Goal: Information Seeking & Learning: Learn about a topic

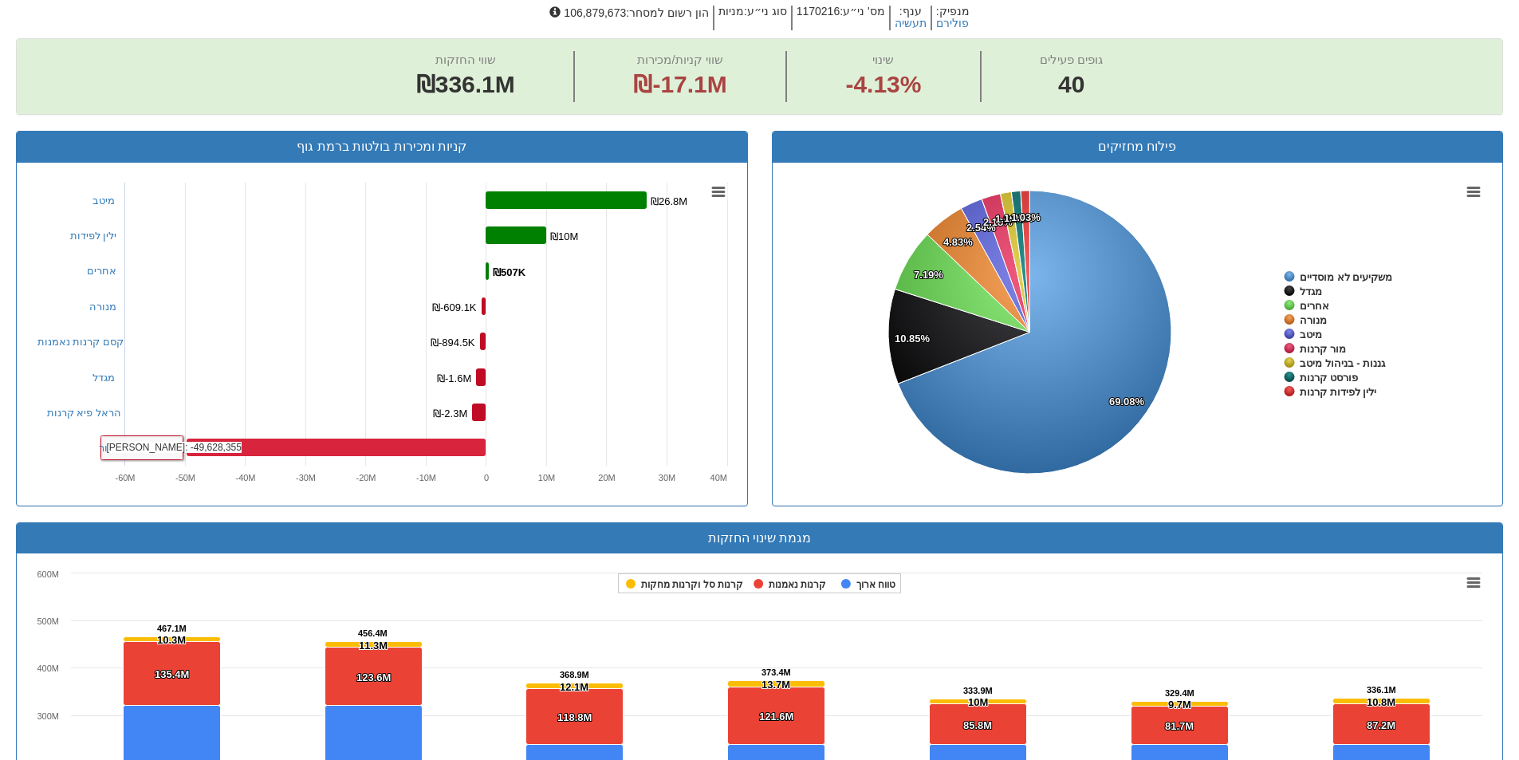
scroll to position [190, 0]
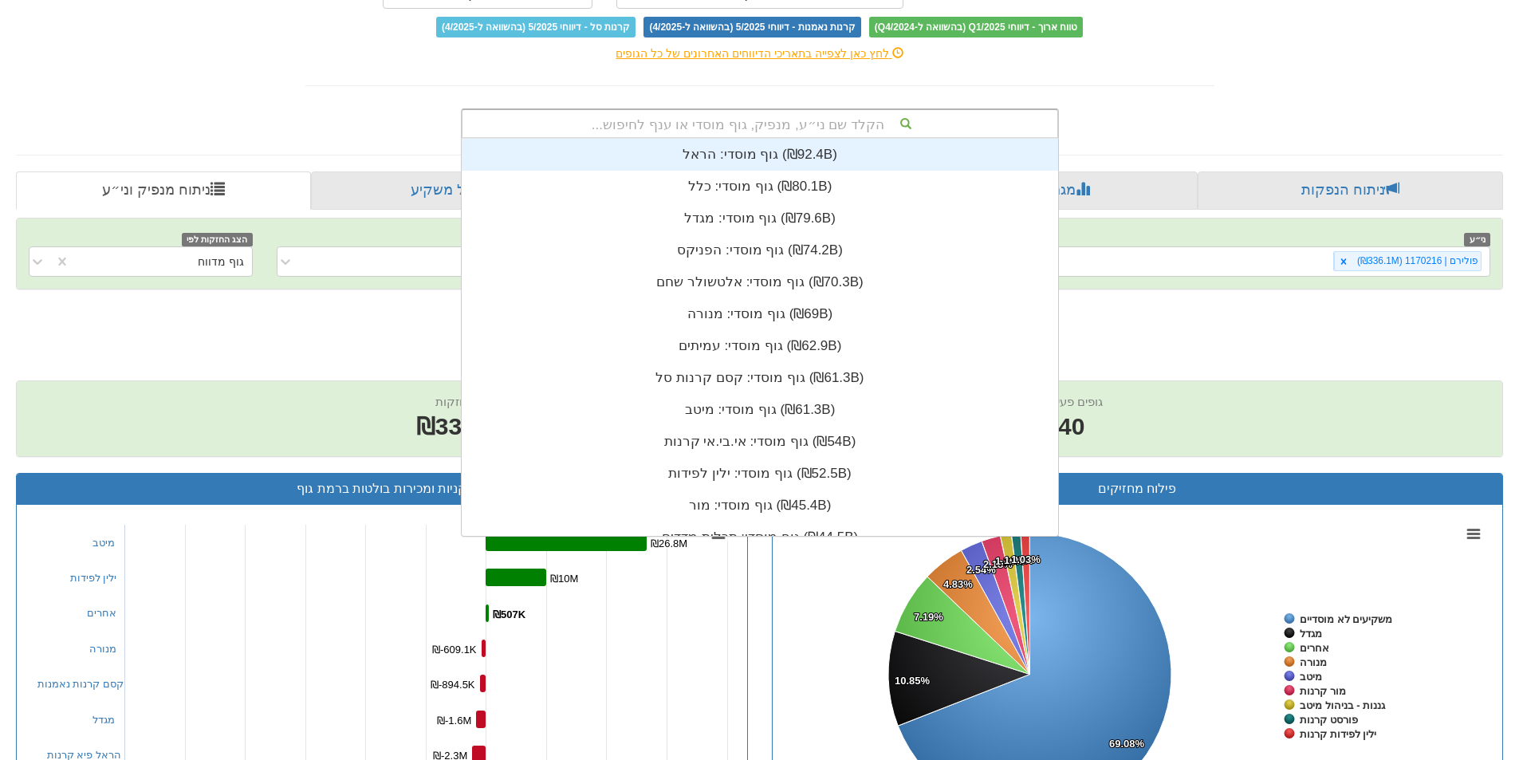
click at [735, 125] on div "הקלד שם ני״ע, מנפיק, גוף מוסדי או ענף לחיפוש..." at bounding box center [760, 123] width 595 height 27
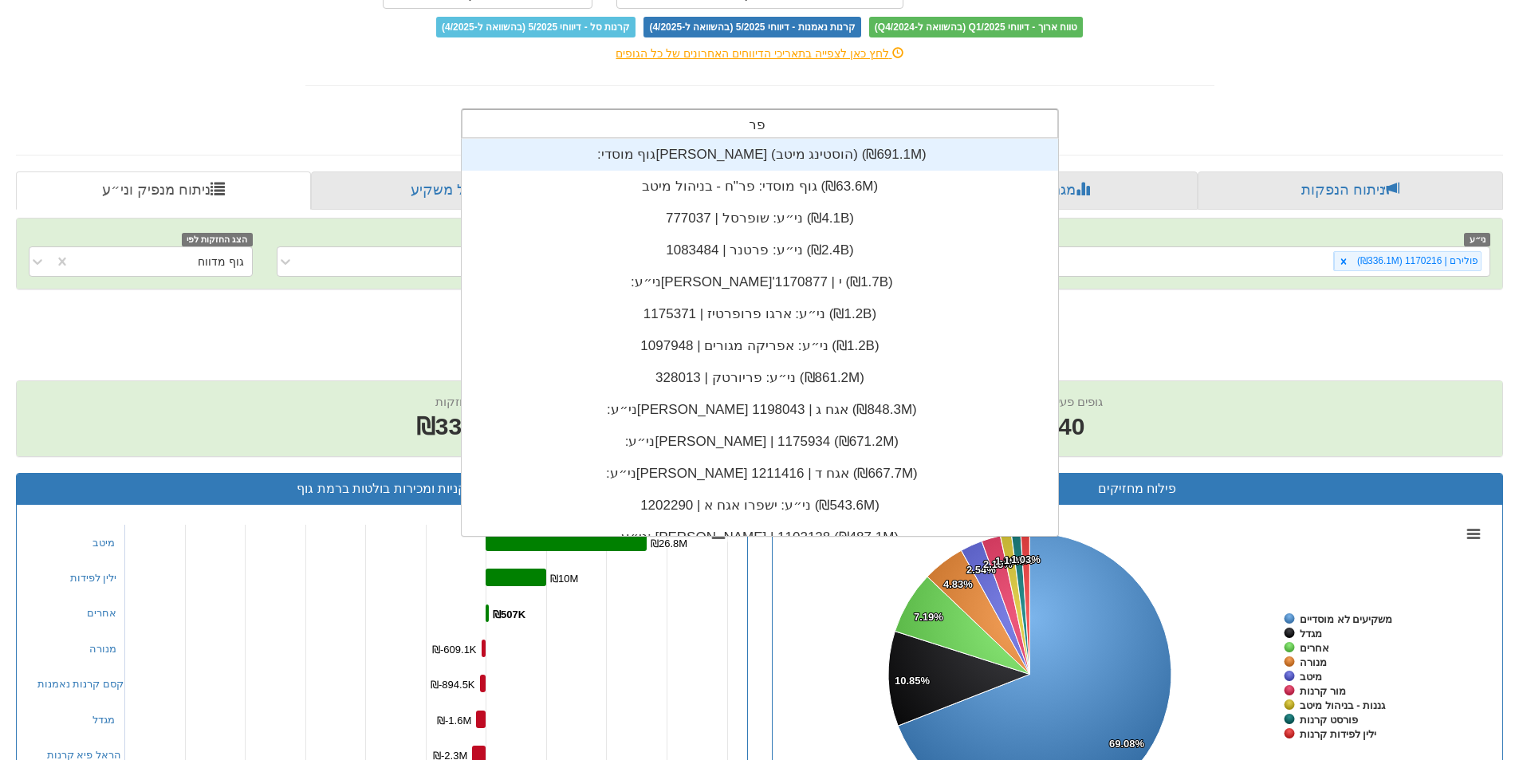
scroll to position [128, 0]
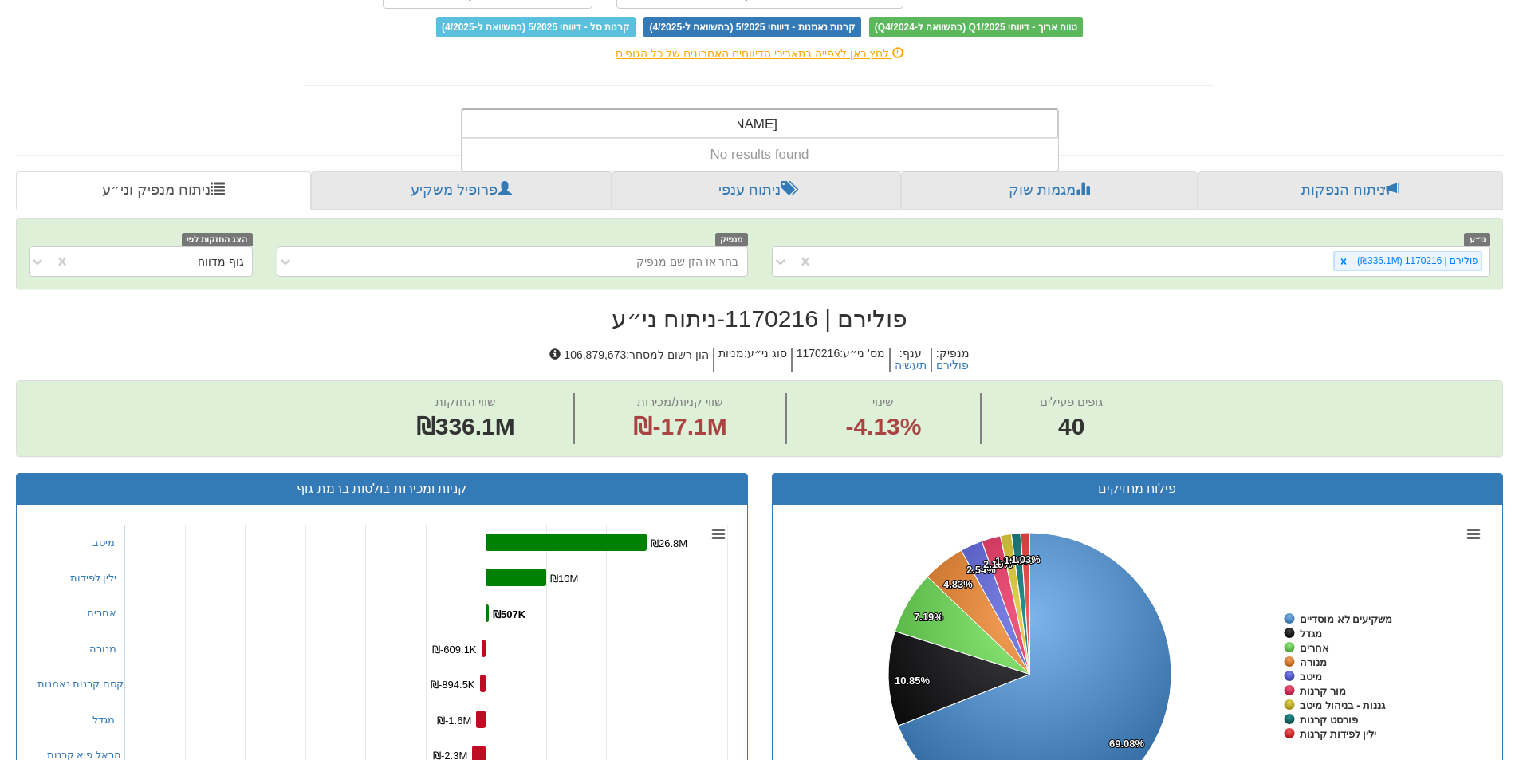
type input "פרשק"
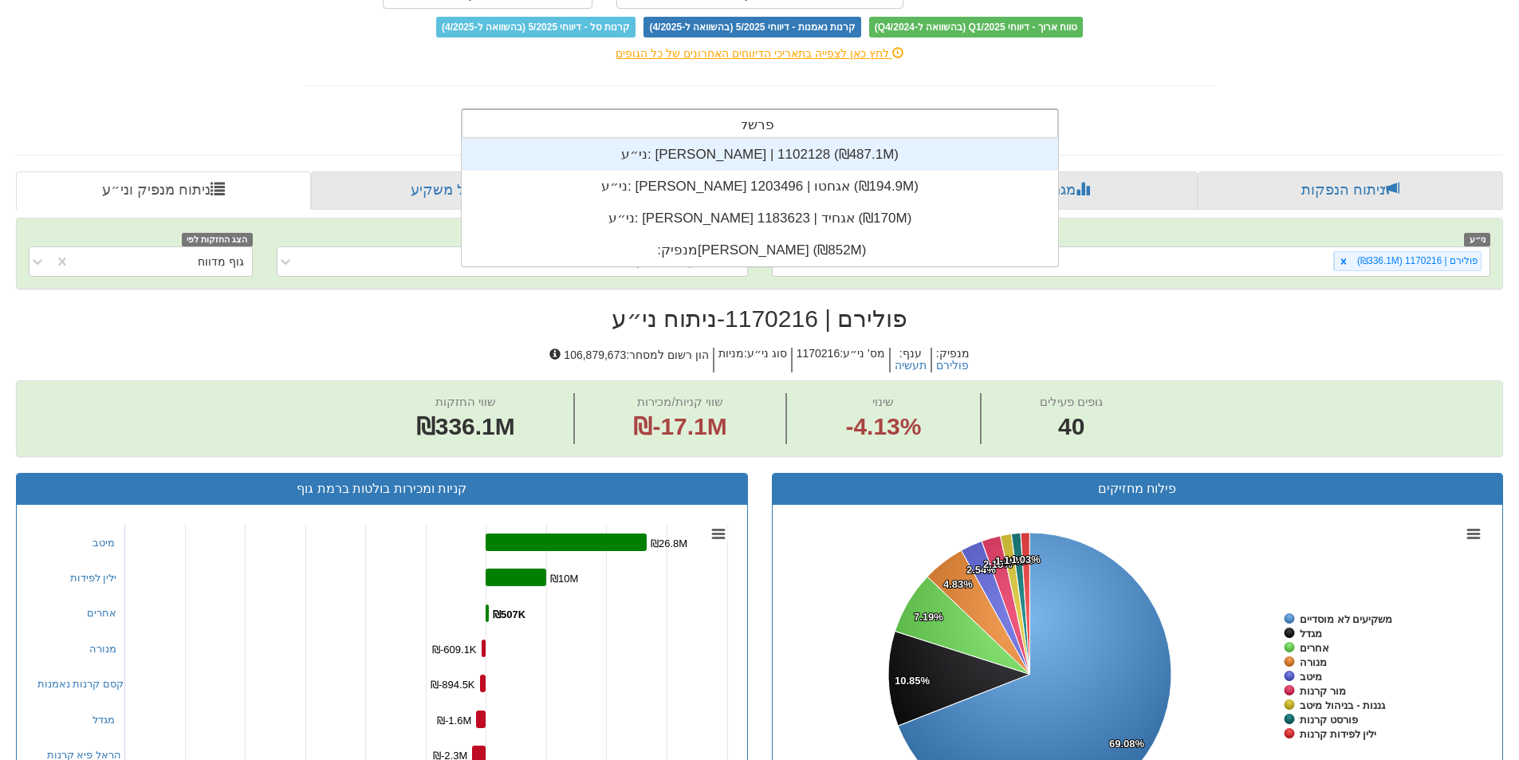
click at [766, 156] on div "ני״ע: [PERSON_NAME] | 1102128 ‎(₪487.1M)‎" at bounding box center [760, 155] width 597 height 32
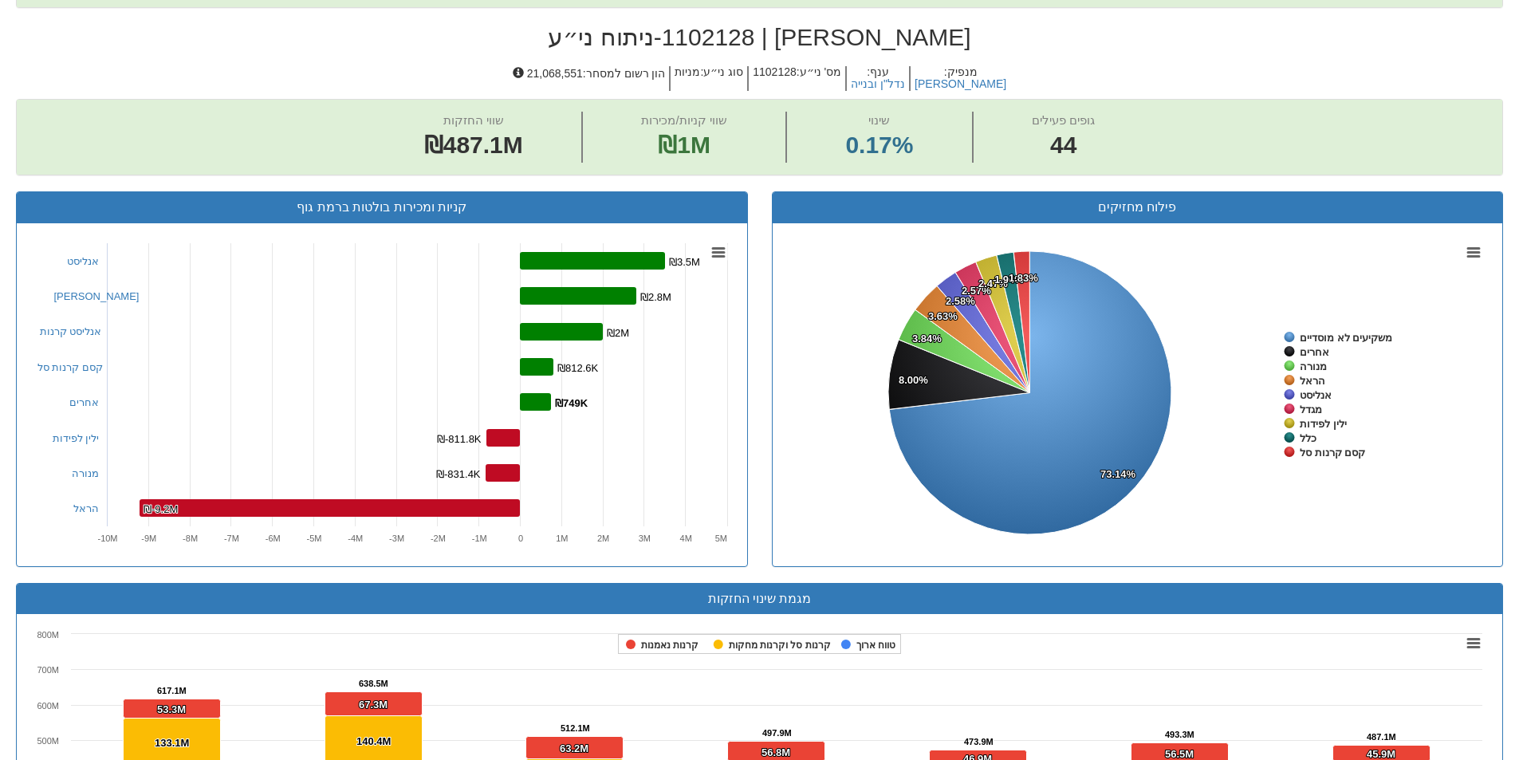
scroll to position [110, 0]
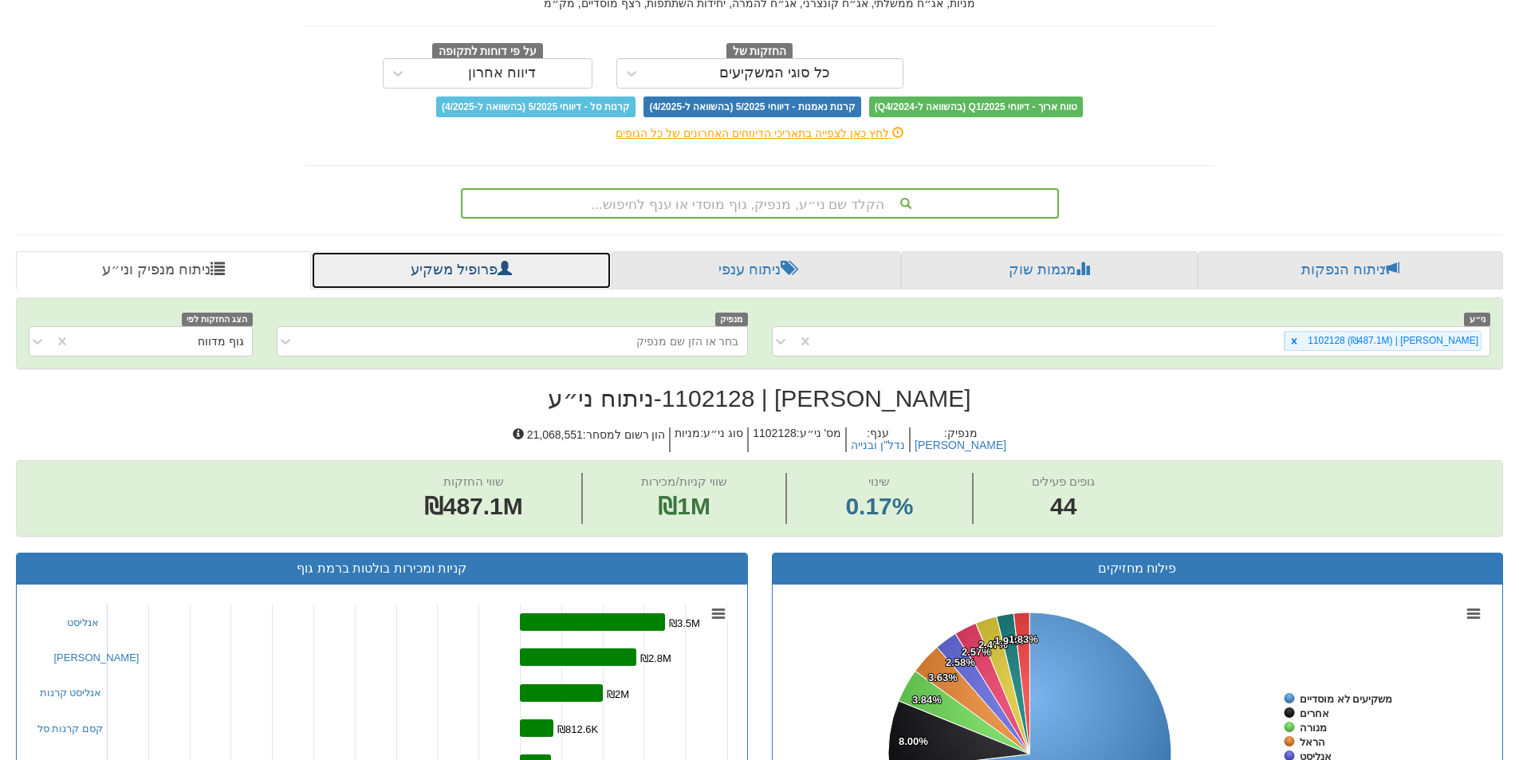
click at [448, 265] on link "פרופיל משקיע" at bounding box center [461, 270] width 300 height 38
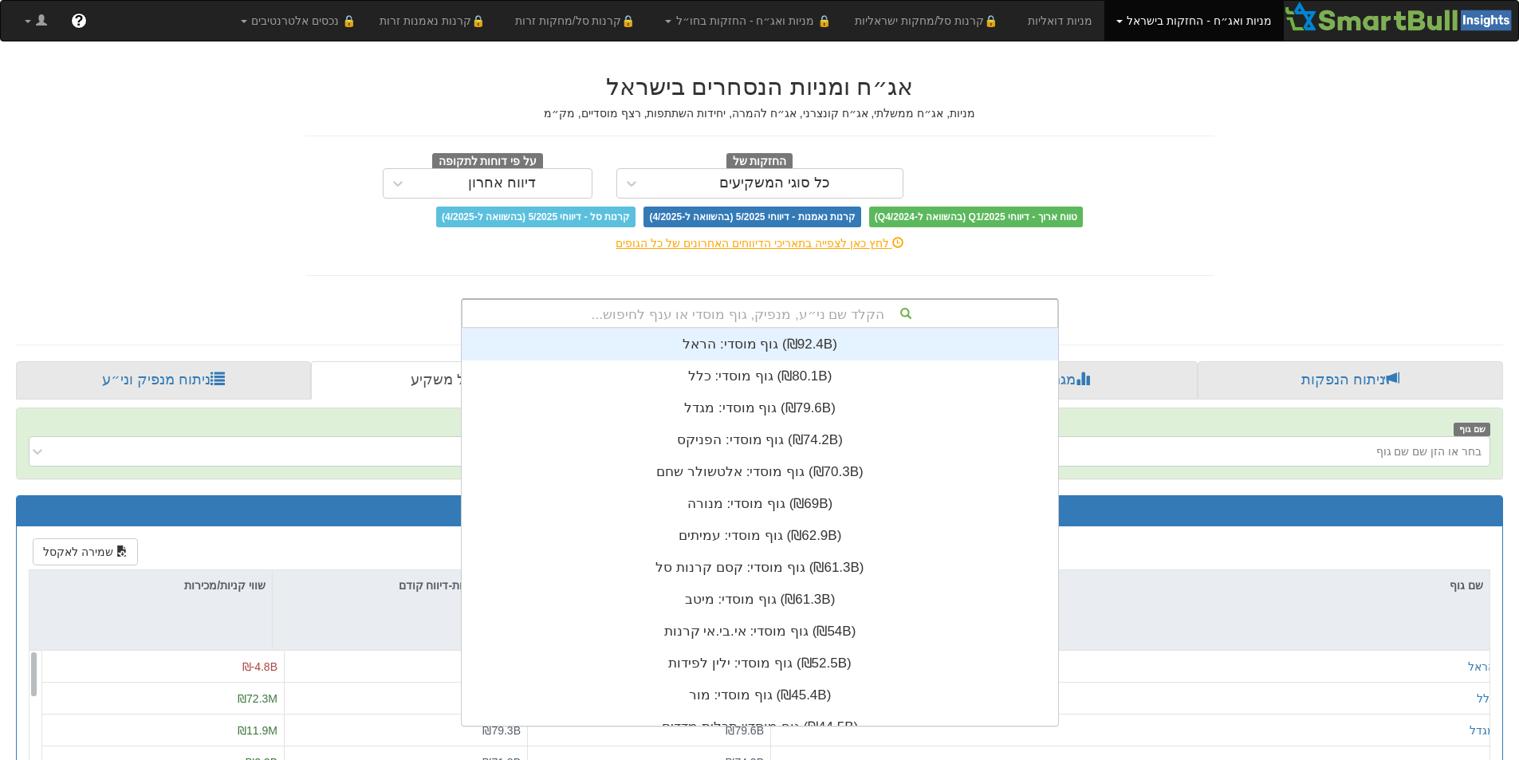
click at [738, 315] on div "הקלד שם ני״ע, מנפיק, גוף מוסדי או ענף לחיפוש..." at bounding box center [760, 313] width 595 height 27
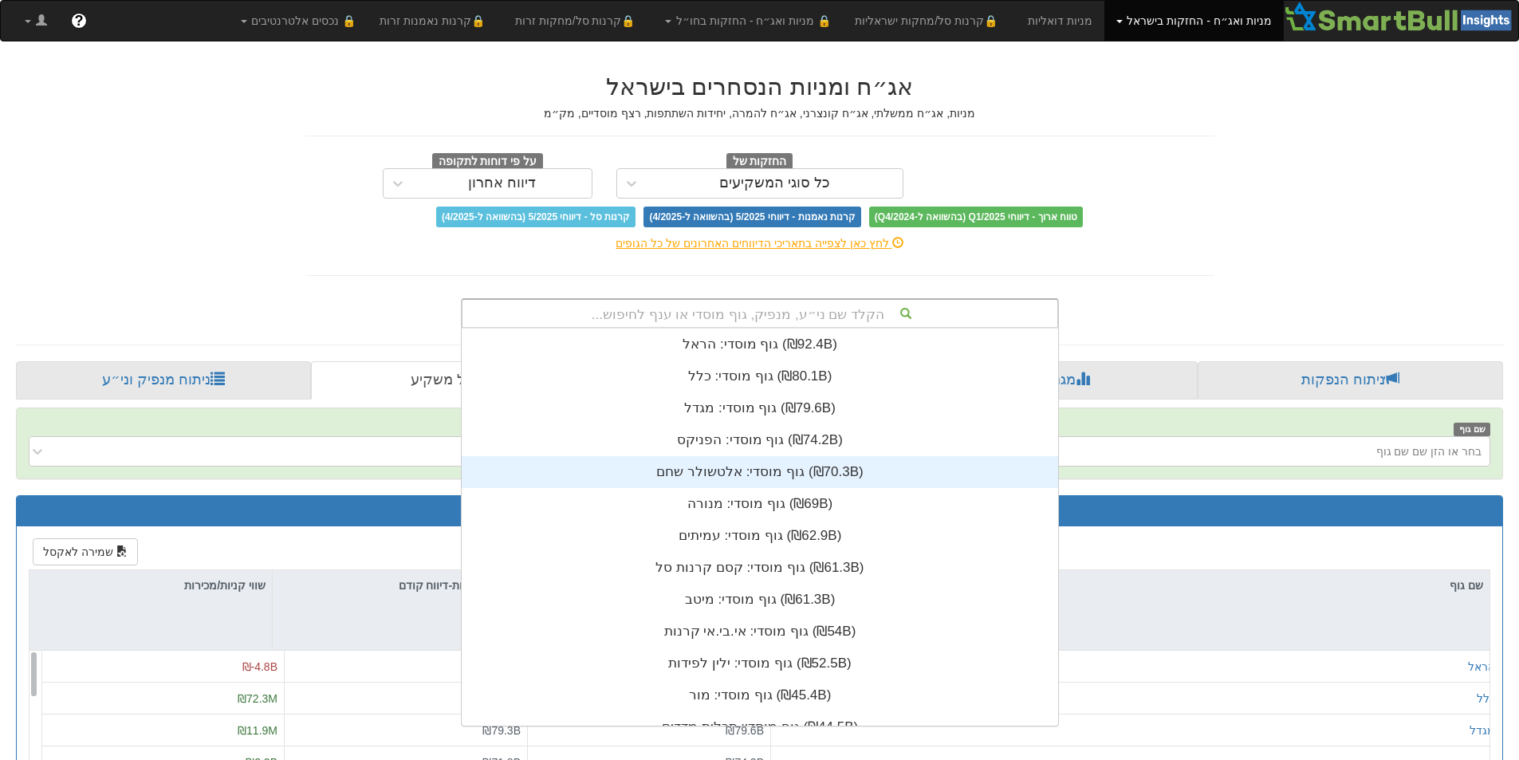
click at [731, 467] on div "גוף מוסדי: ‏אלטשולר שחם ‎(₪70.3B)‎" at bounding box center [760, 472] width 597 height 32
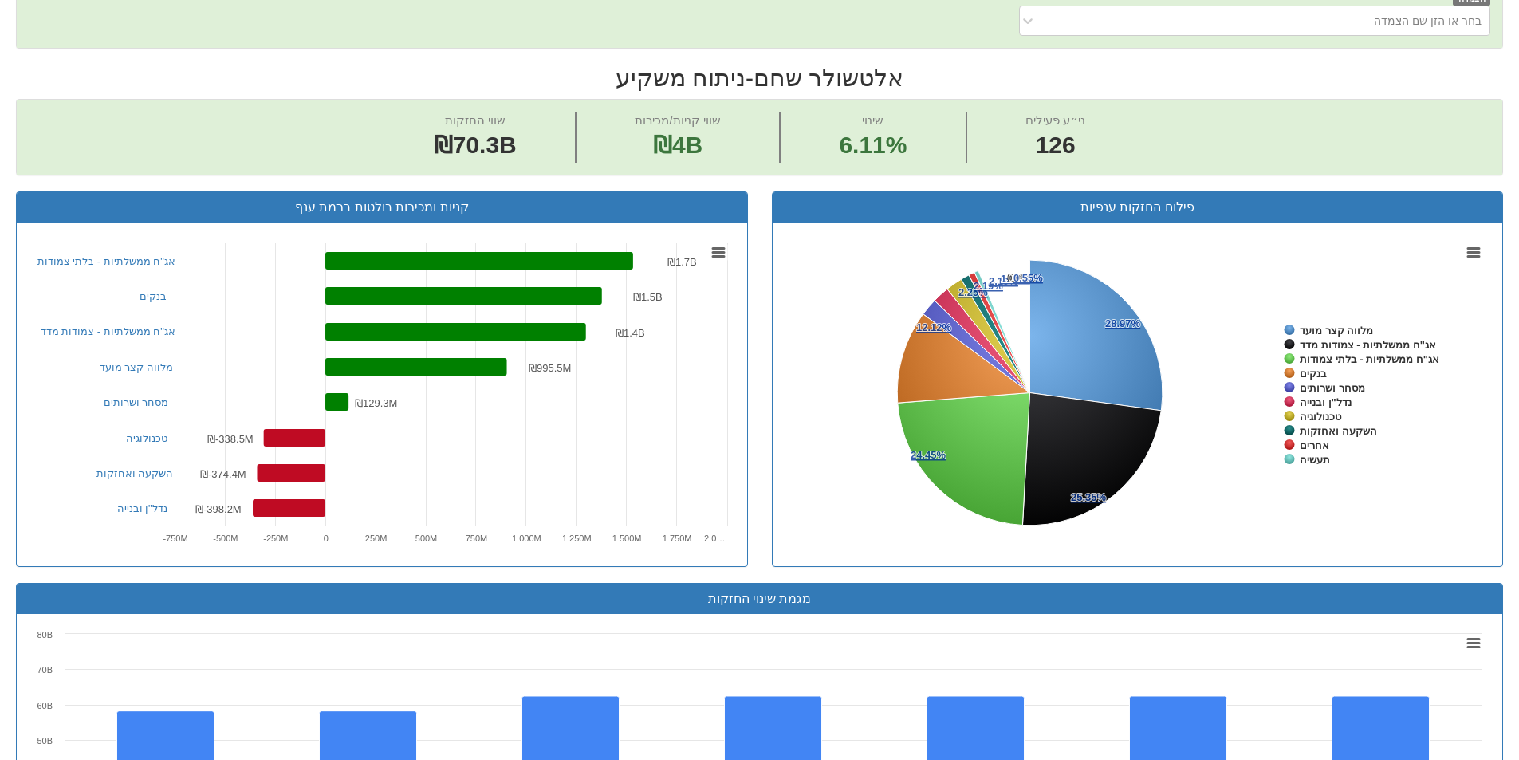
scroll to position [558, 0]
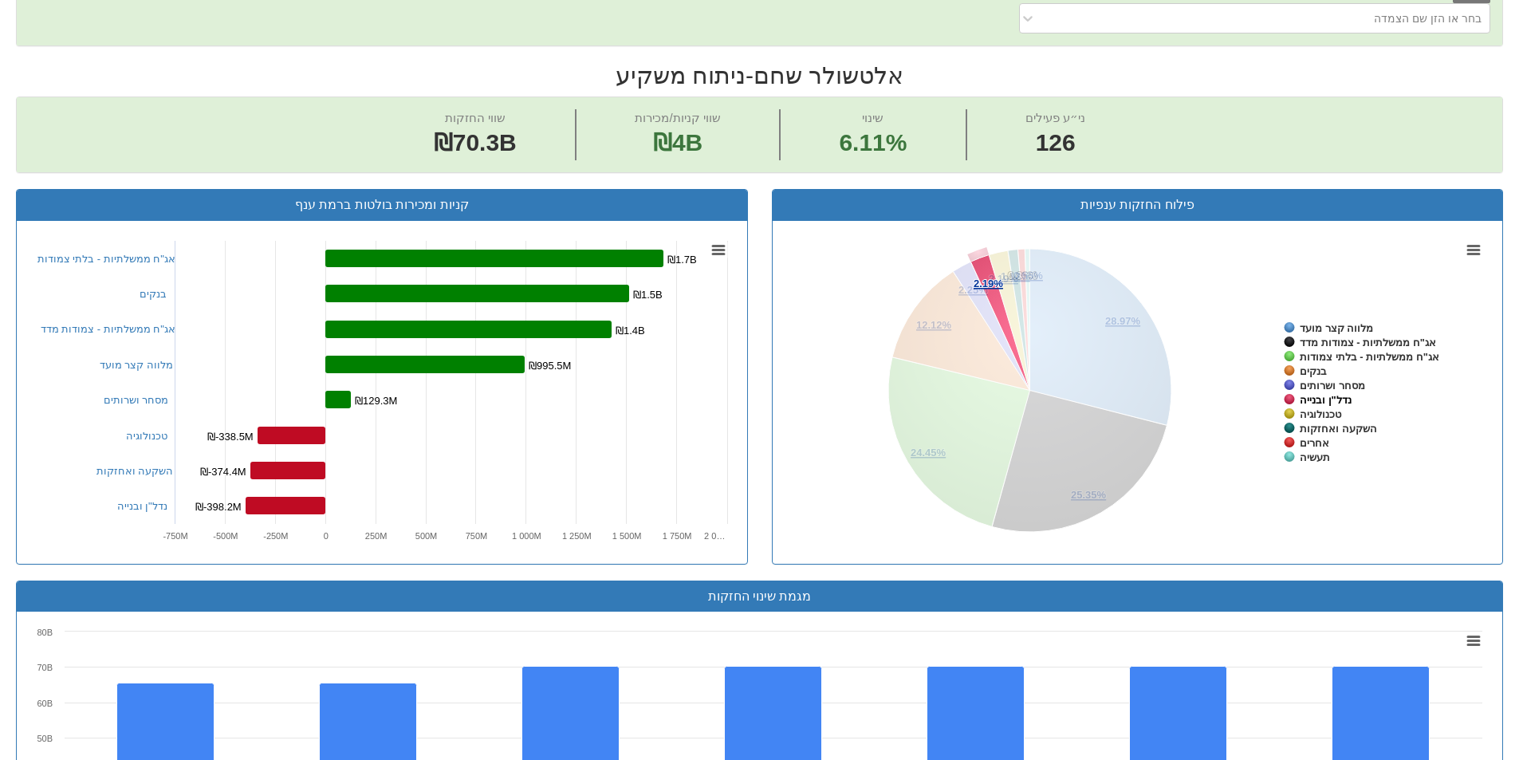
click at [1325, 400] on tspan "נדל"ן ובנייה" at bounding box center [1326, 400] width 52 height 12
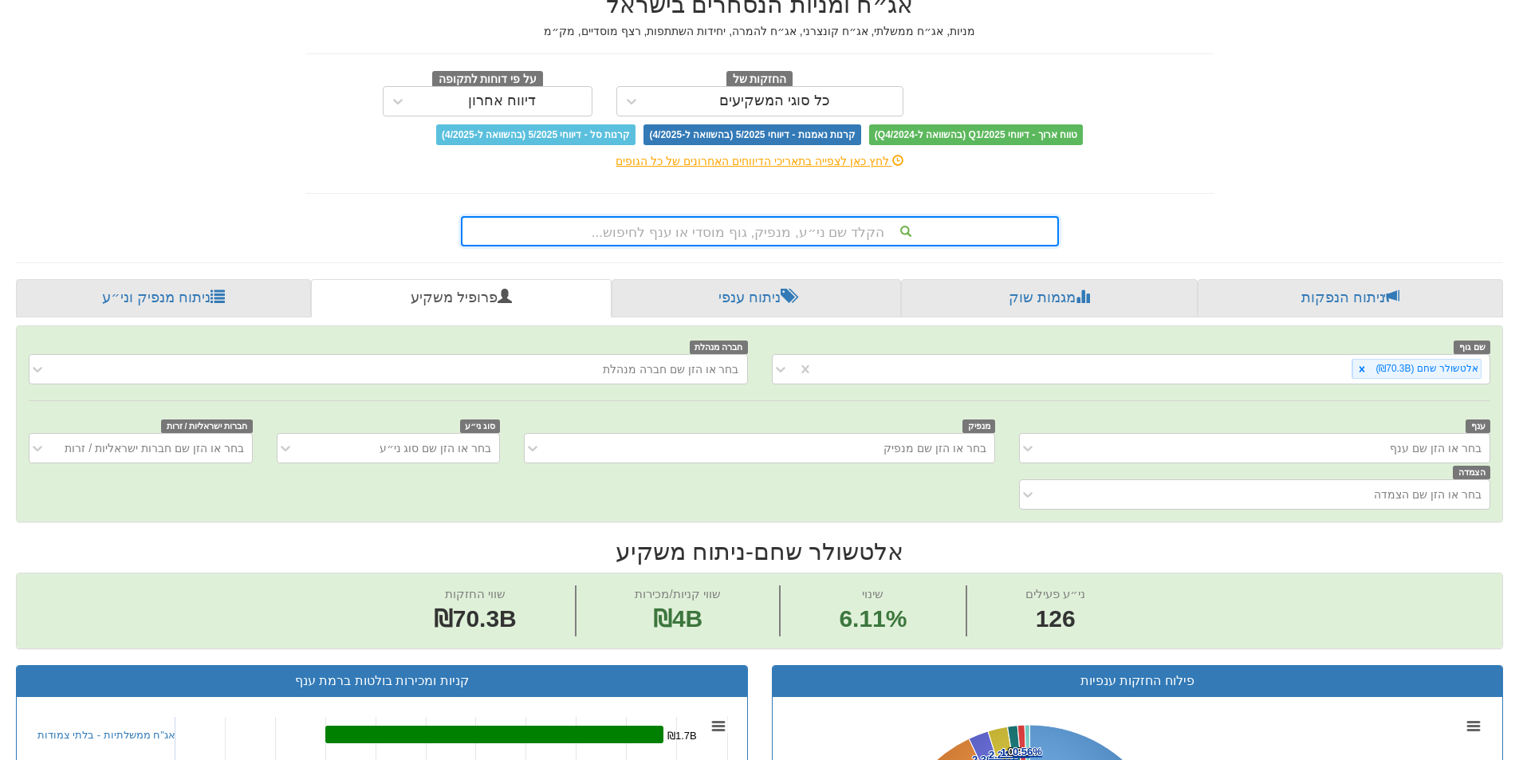
scroll to position [80, 0]
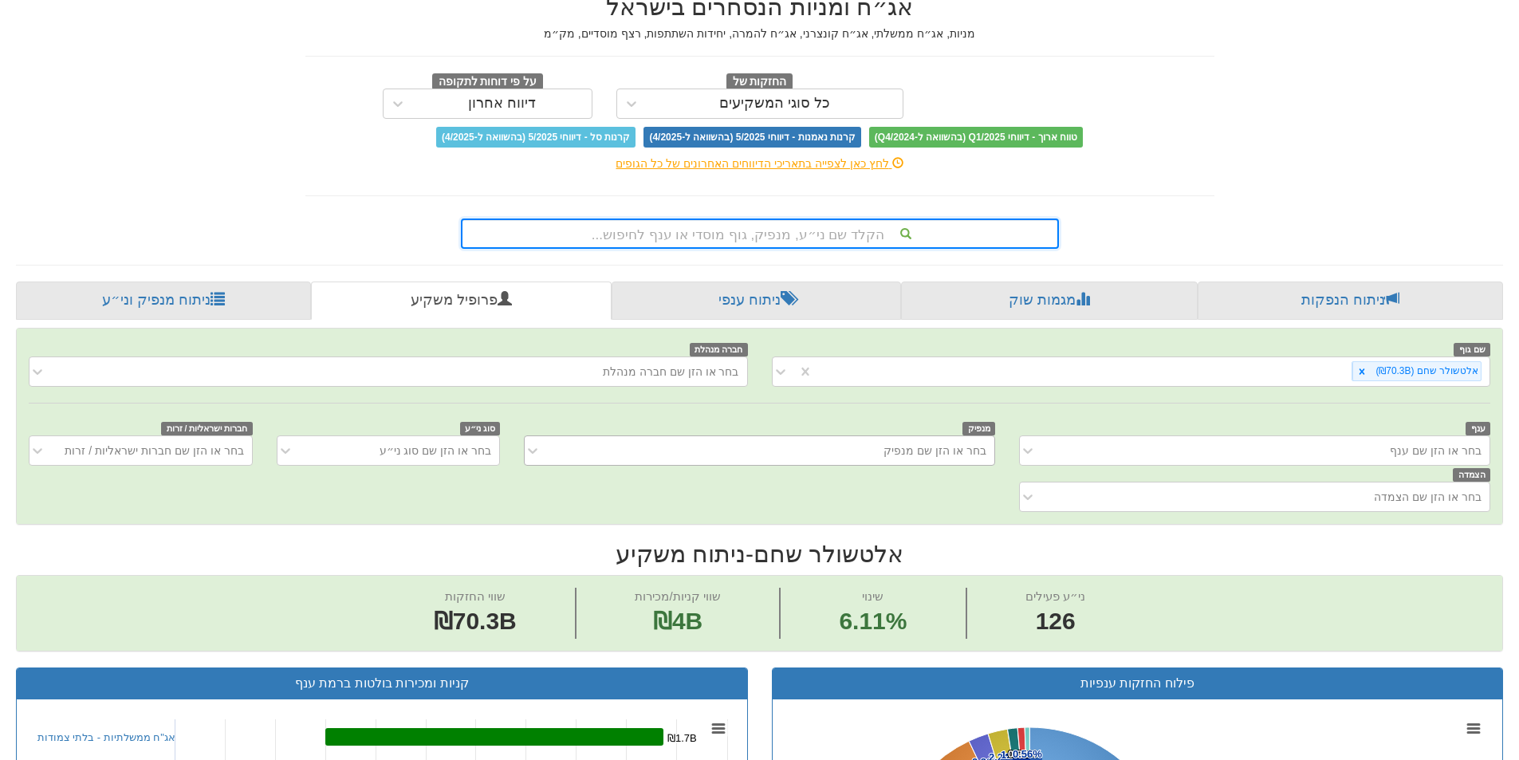
click at [794, 458] on div "בחר או הזן שם מנפיק" at bounding box center [771, 451] width 445 height 26
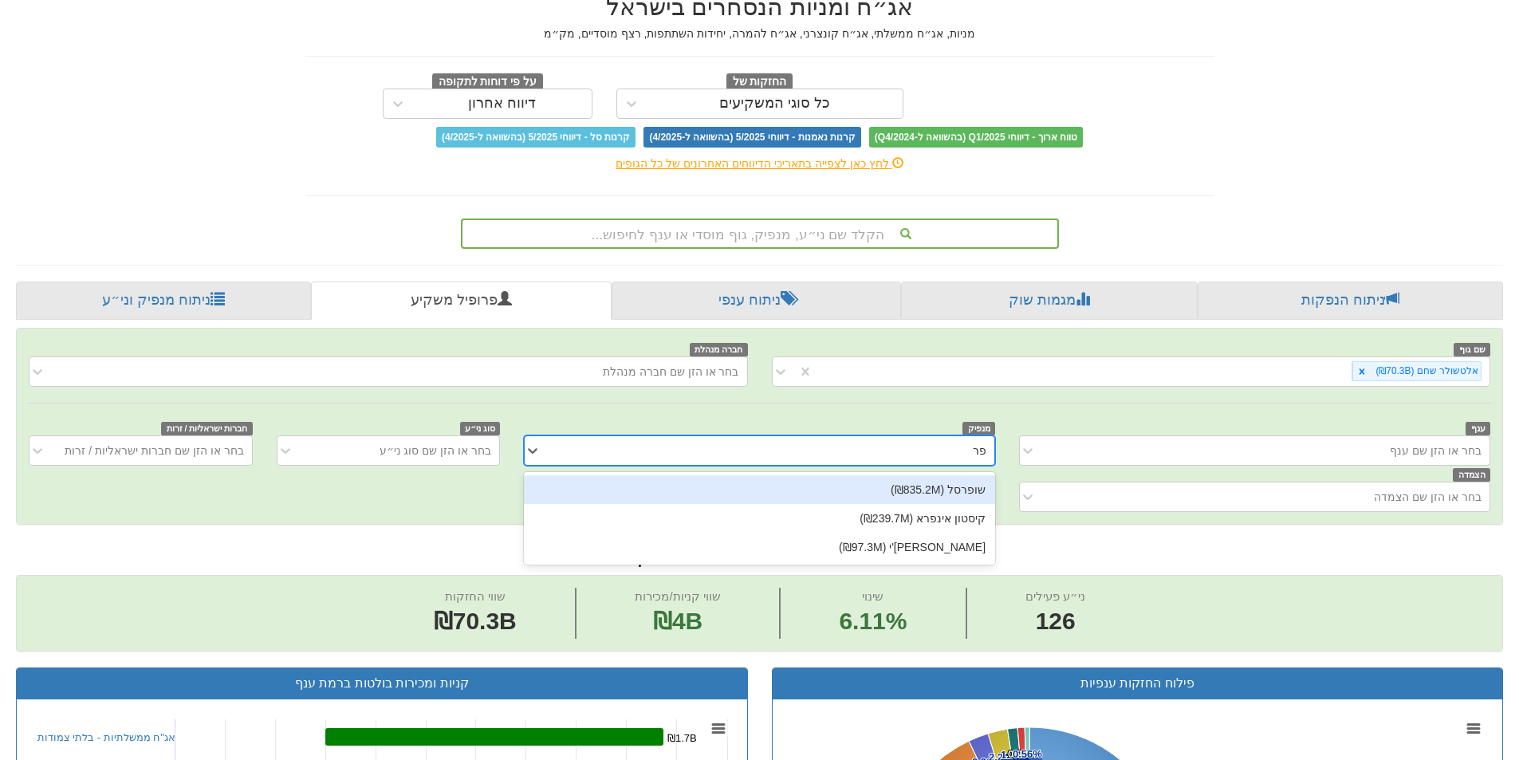
type input "פ"
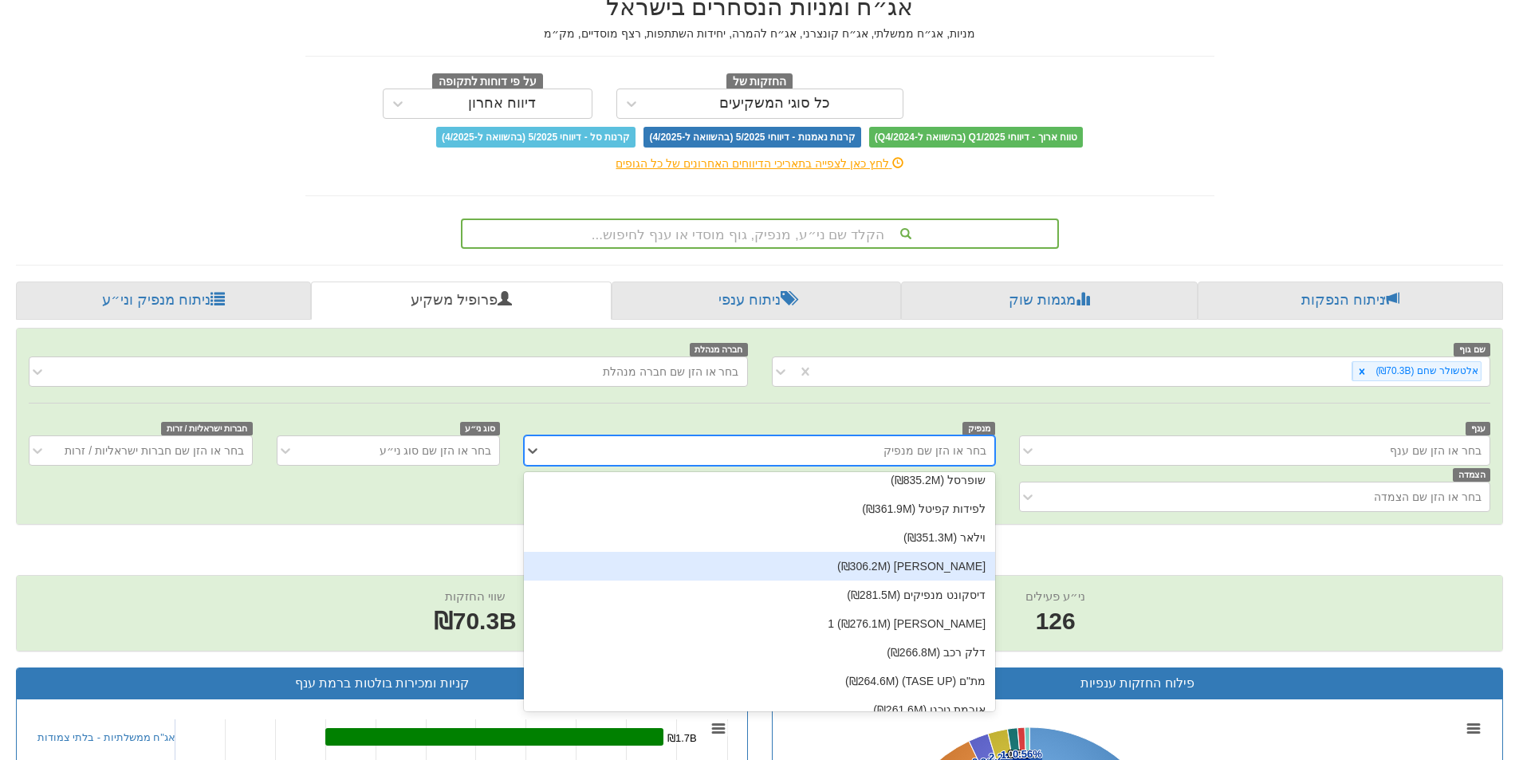
scroll to position [0, 0]
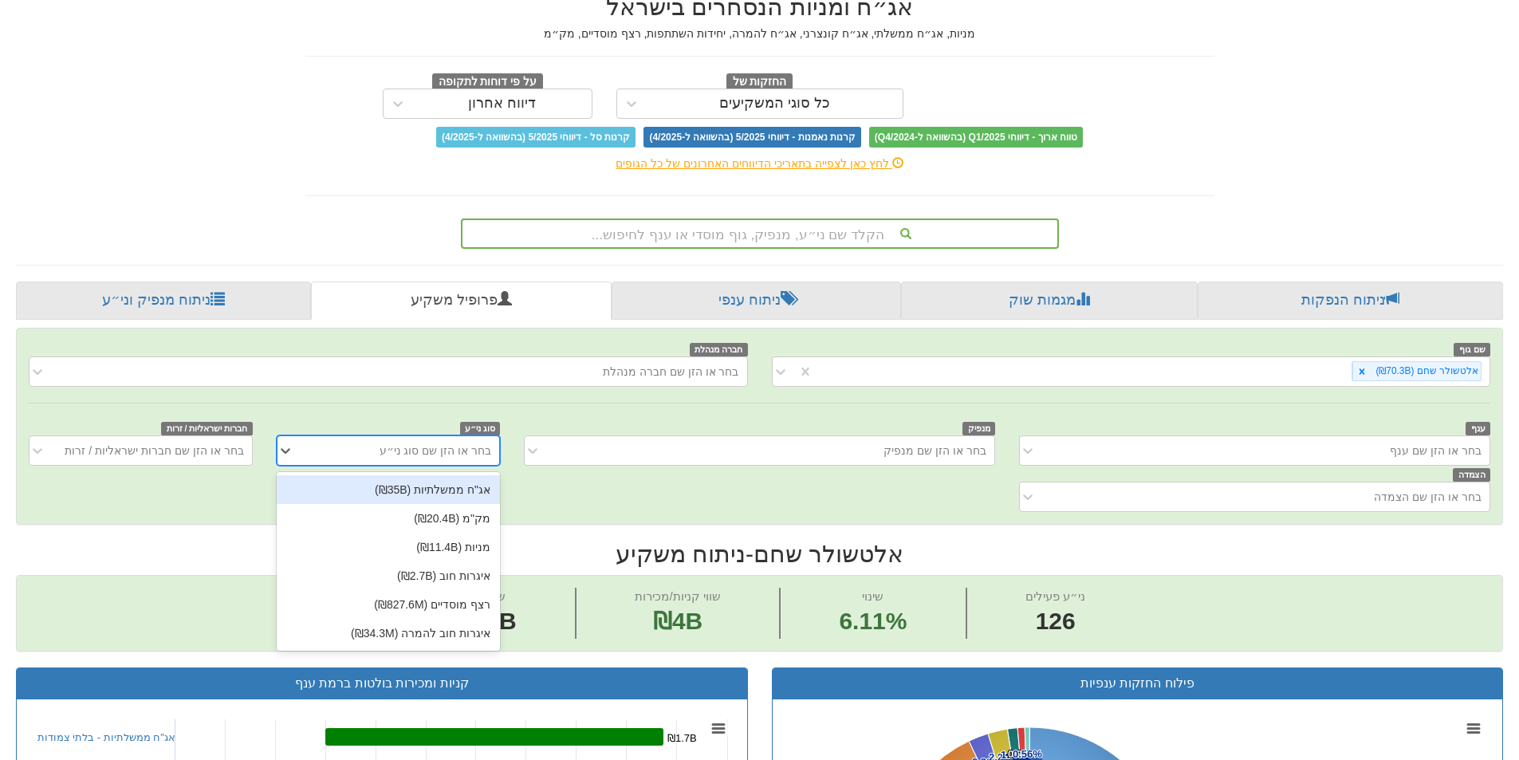
click at [439, 460] on div "בחר או הזן שם סוג ני״ע" at bounding box center [400, 451] width 197 height 26
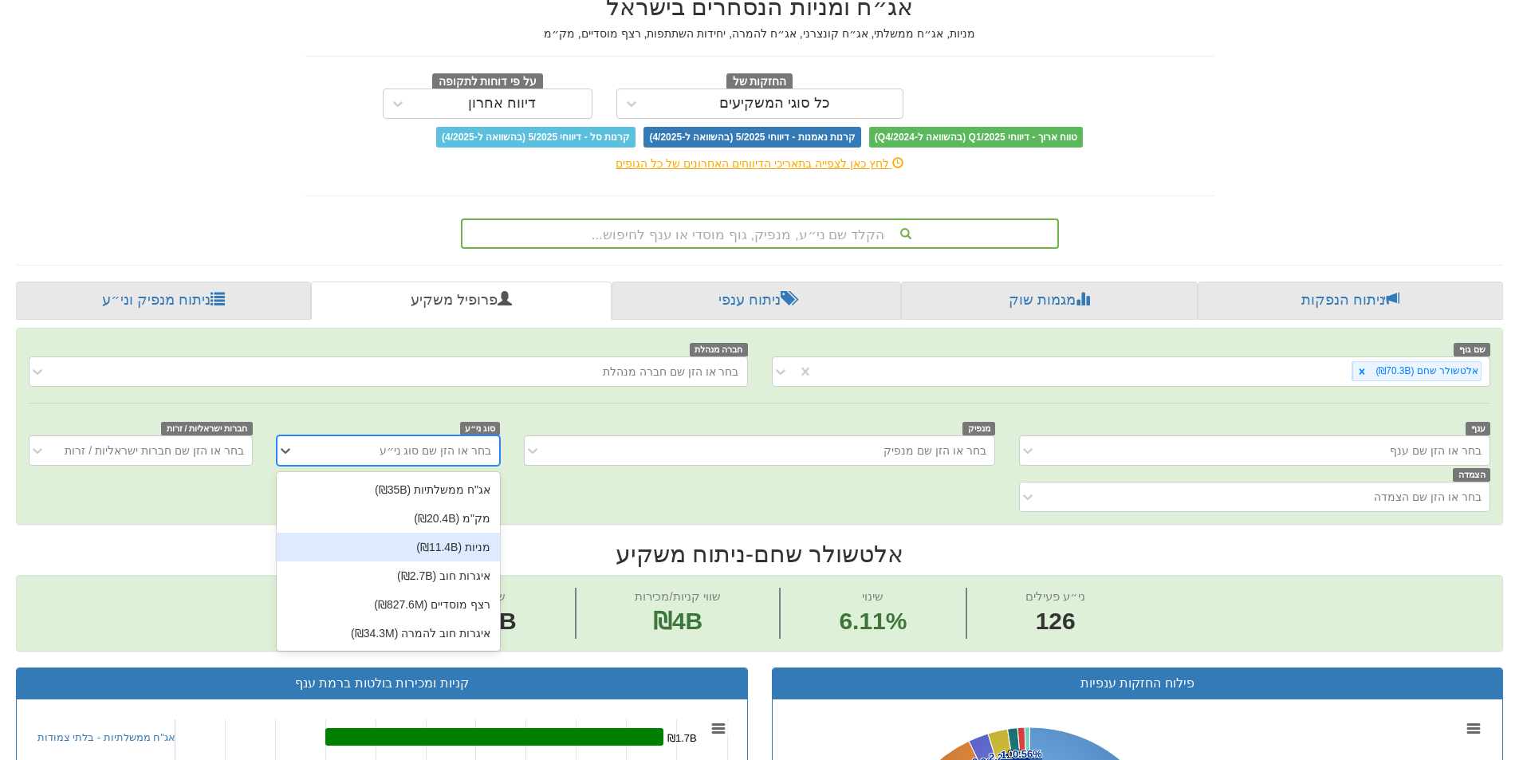
click at [449, 553] on div "מניות (₪11.4B)" at bounding box center [388, 547] width 223 height 29
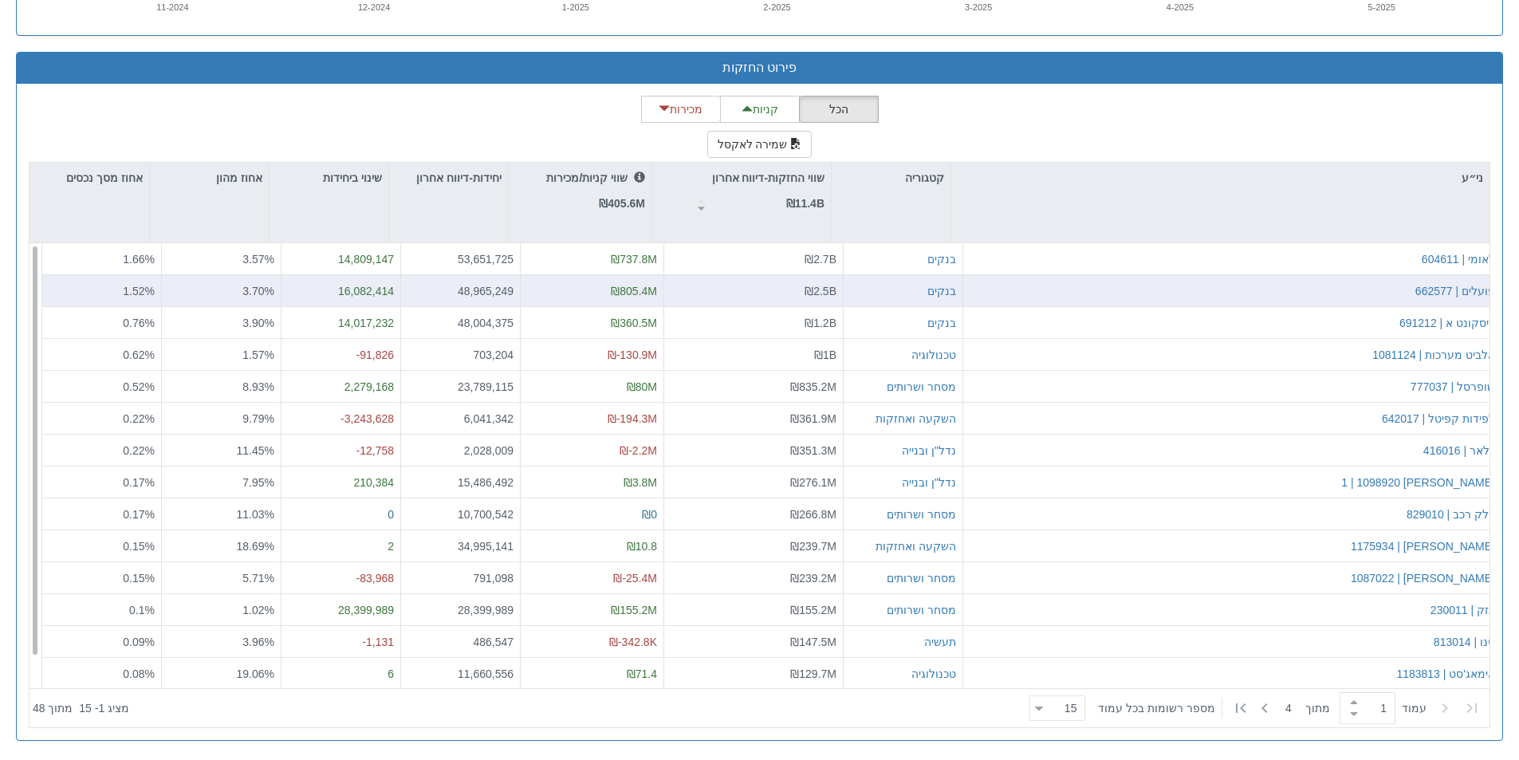
scroll to position [1479, 0]
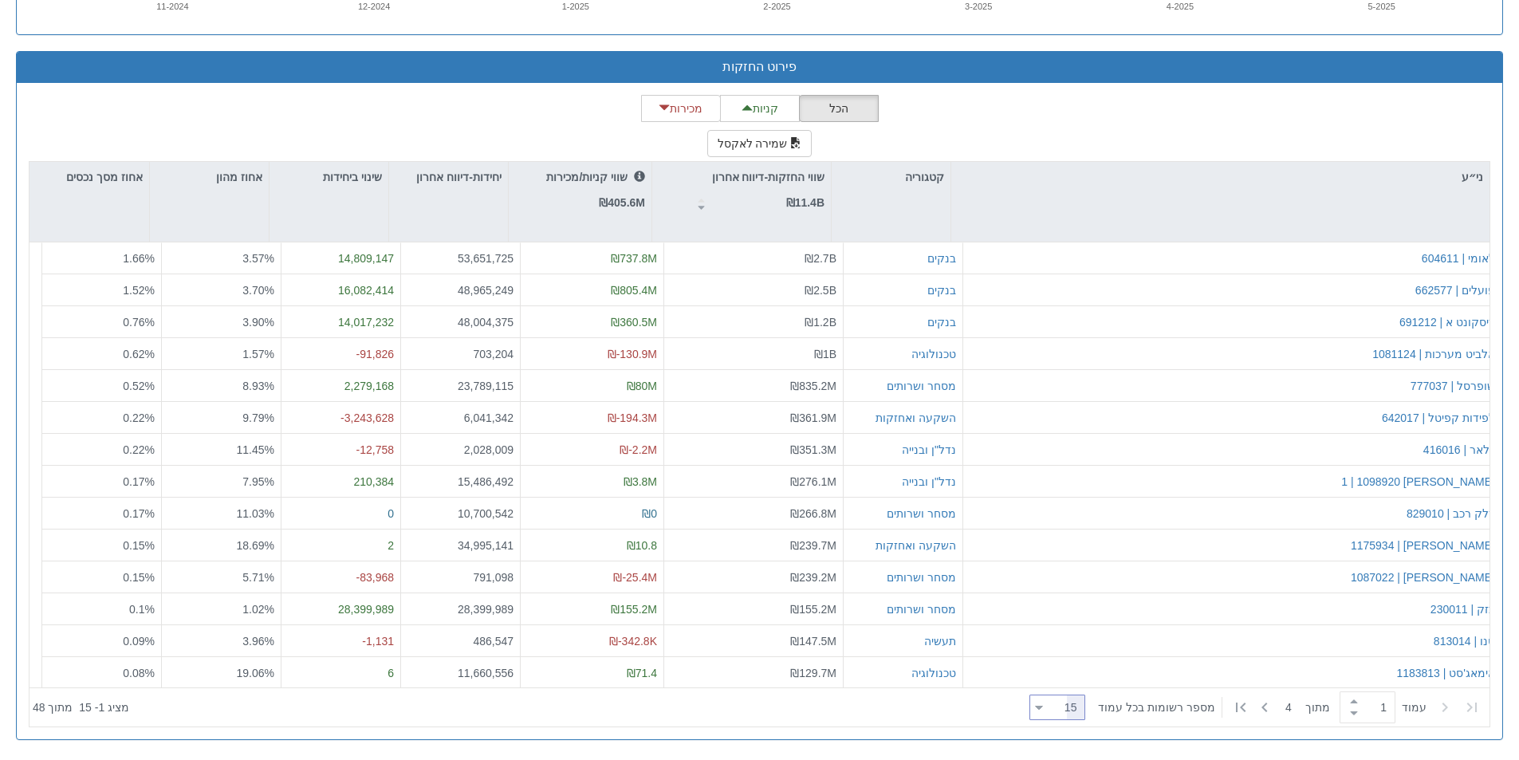
click at [1043, 707] on div at bounding box center [1039, 708] width 8 height 22
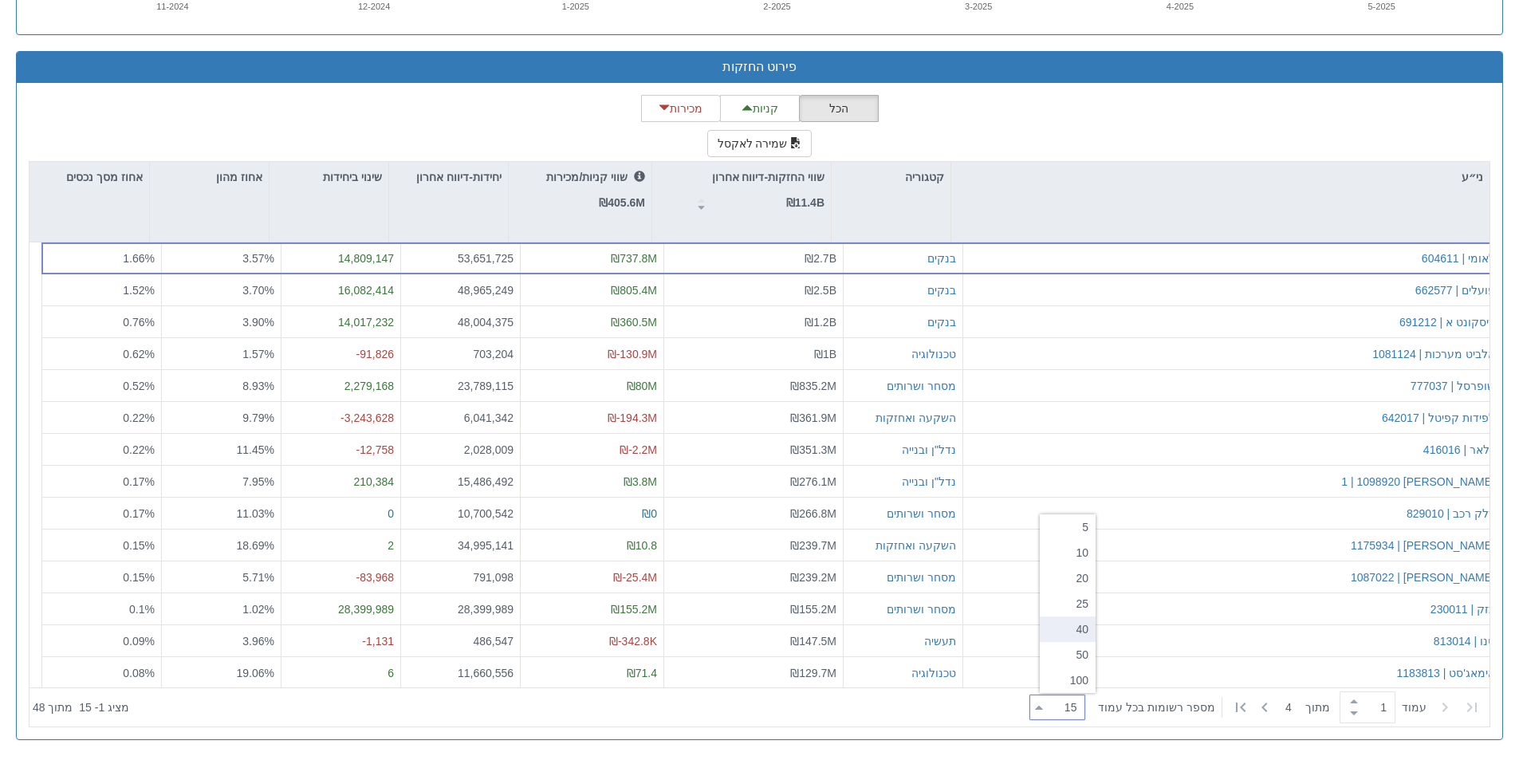
click at [1079, 629] on div "40" at bounding box center [1068, 629] width 56 height 26
type input "40"
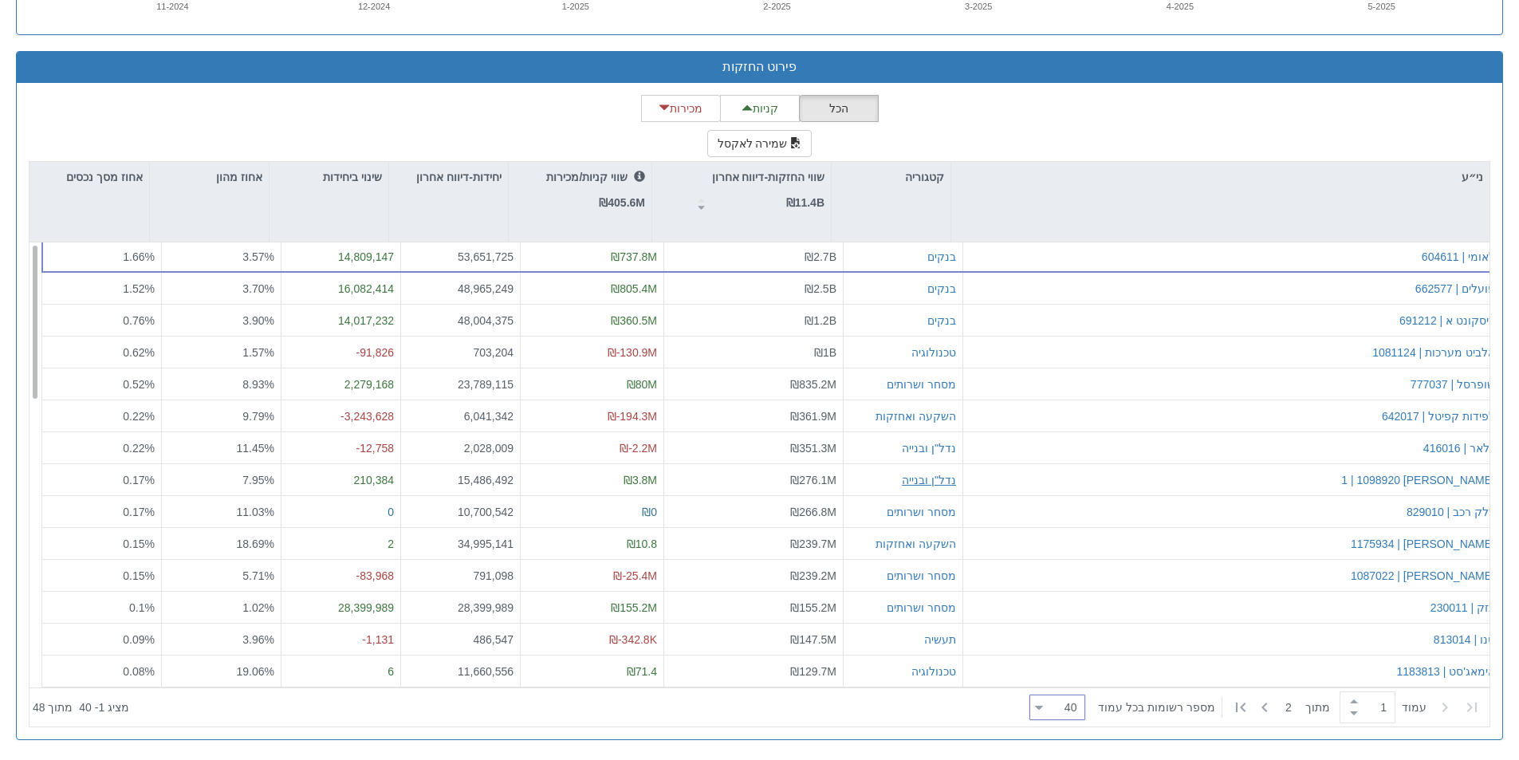
scroll to position [0, 0]
click at [577, 214] on div "שווי קניות/מכירות ₪405.6M" at bounding box center [580, 190] width 143 height 57
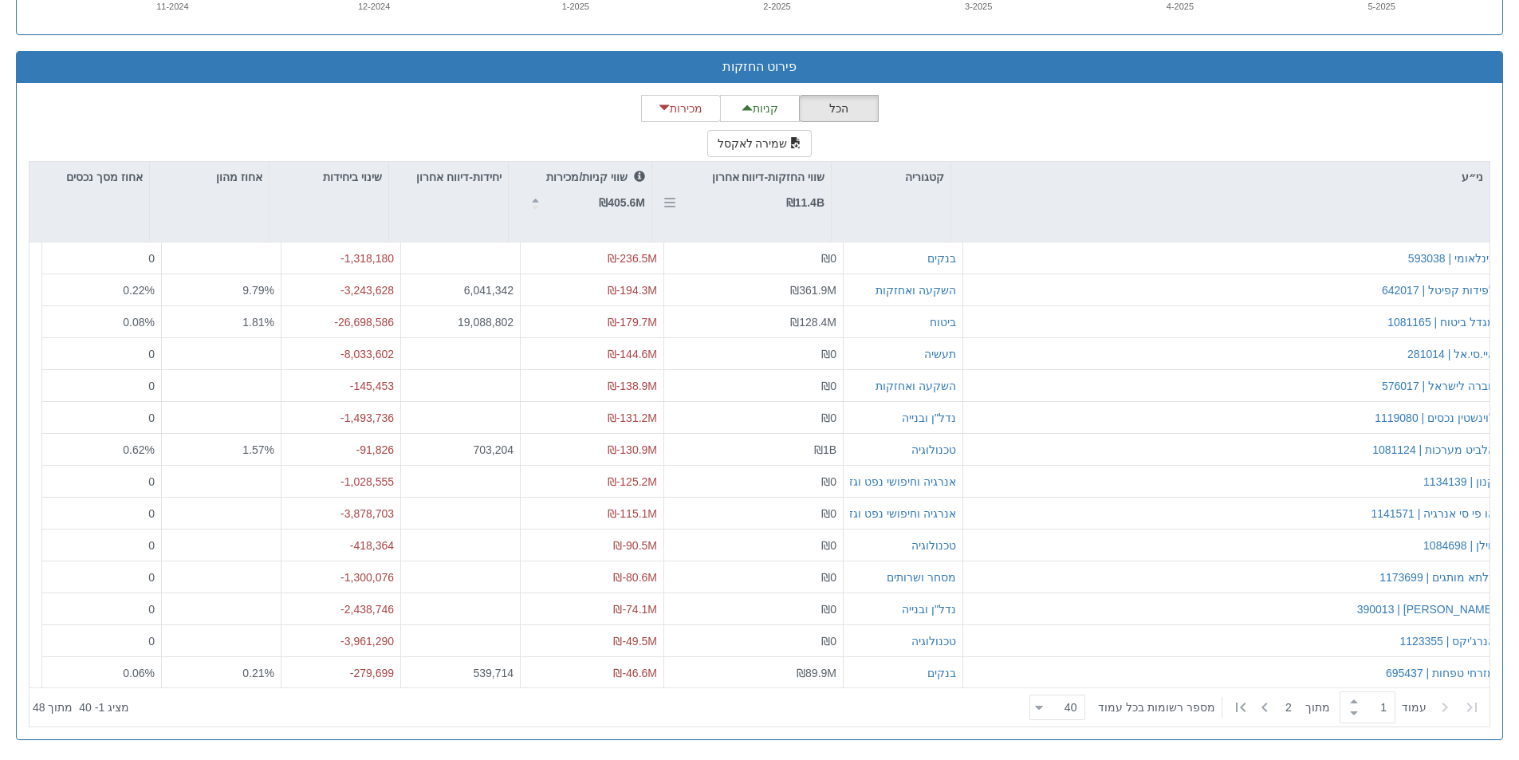
click at [754, 219] on div "שווי החזקות-דיווח אחרון ₪11.4B" at bounding box center [741, 202] width 179 height 80
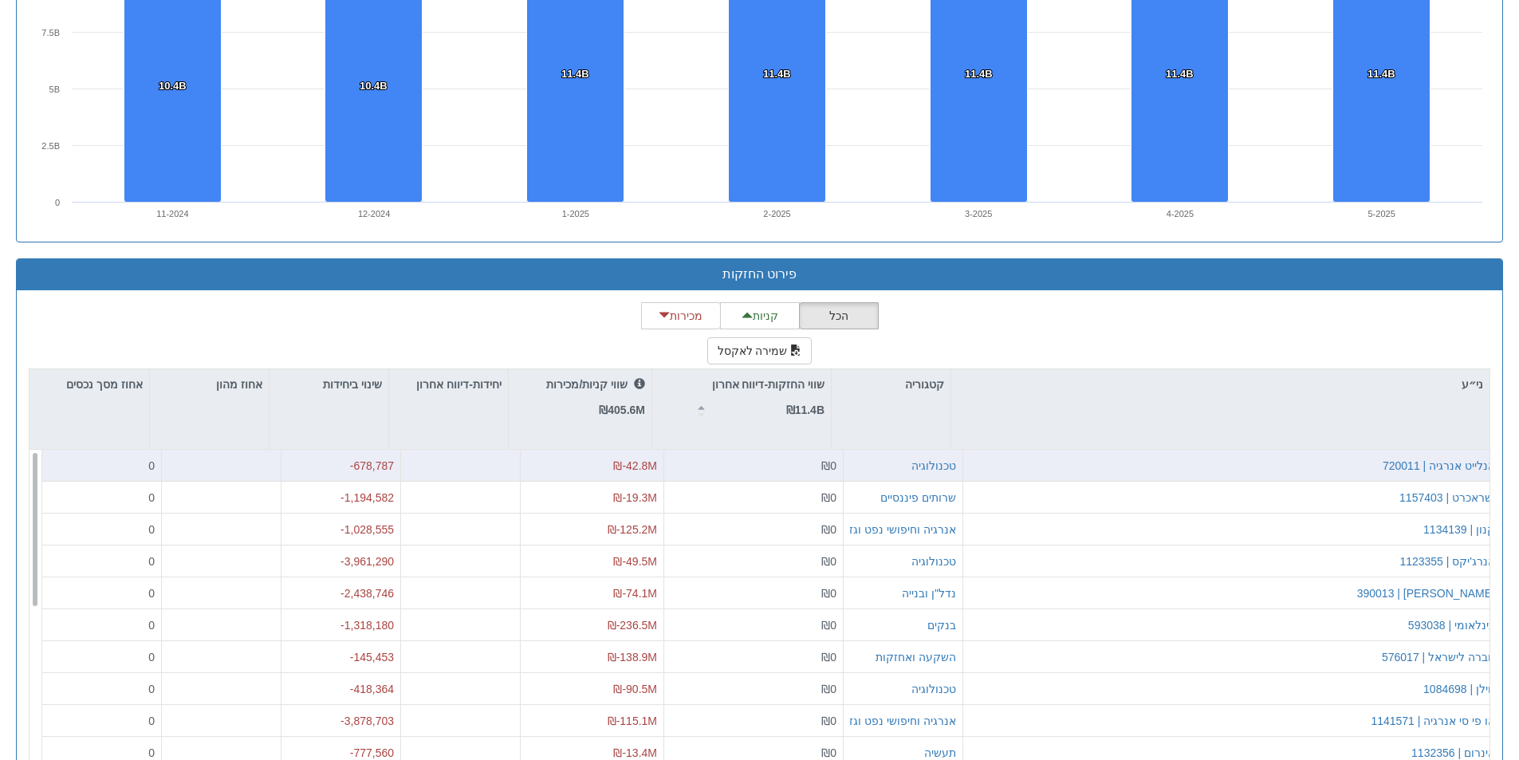
scroll to position [1399, 0]
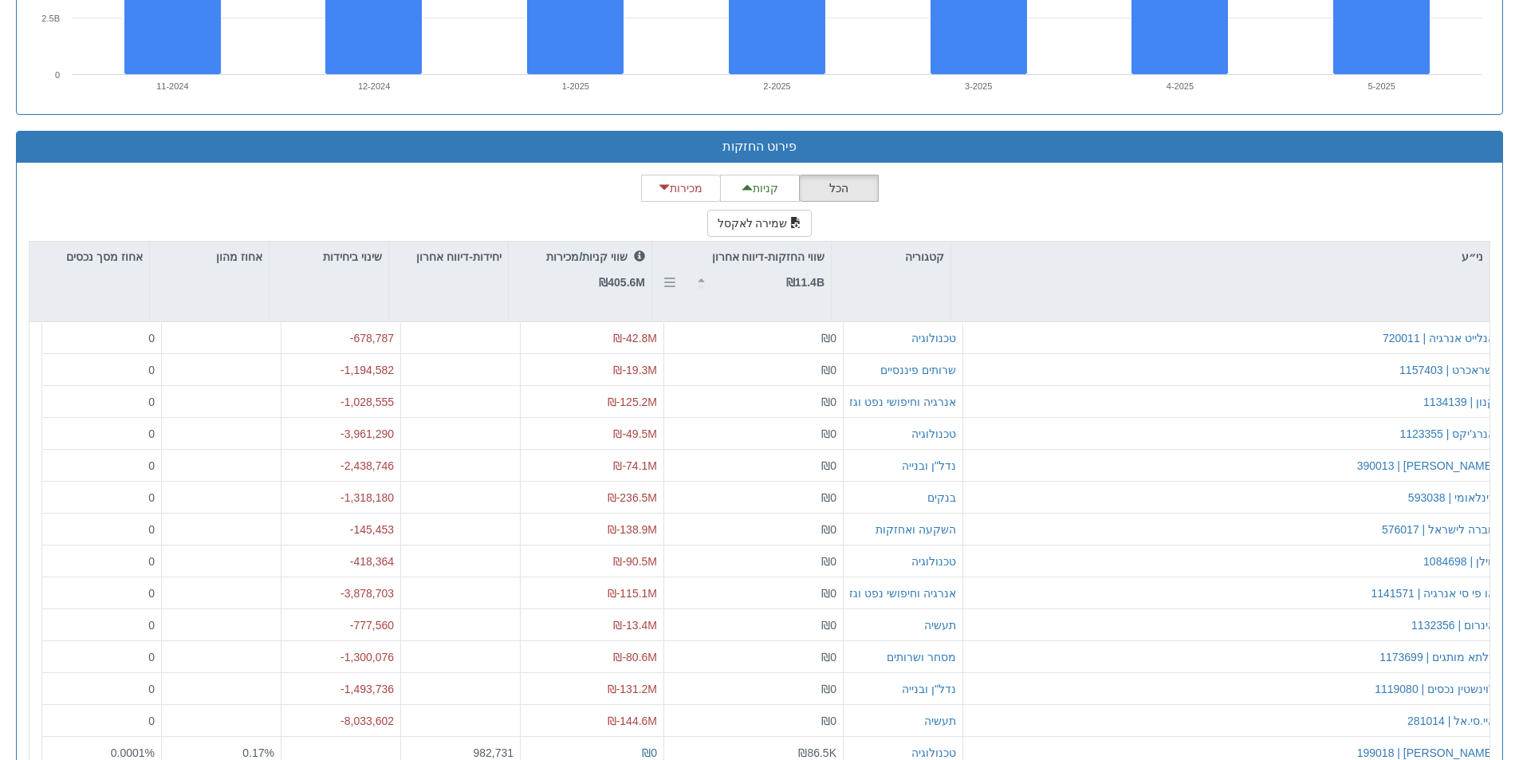
click at [744, 305] on div "שווי החזקות-דיווח אחרון ₪11.4B" at bounding box center [741, 282] width 179 height 80
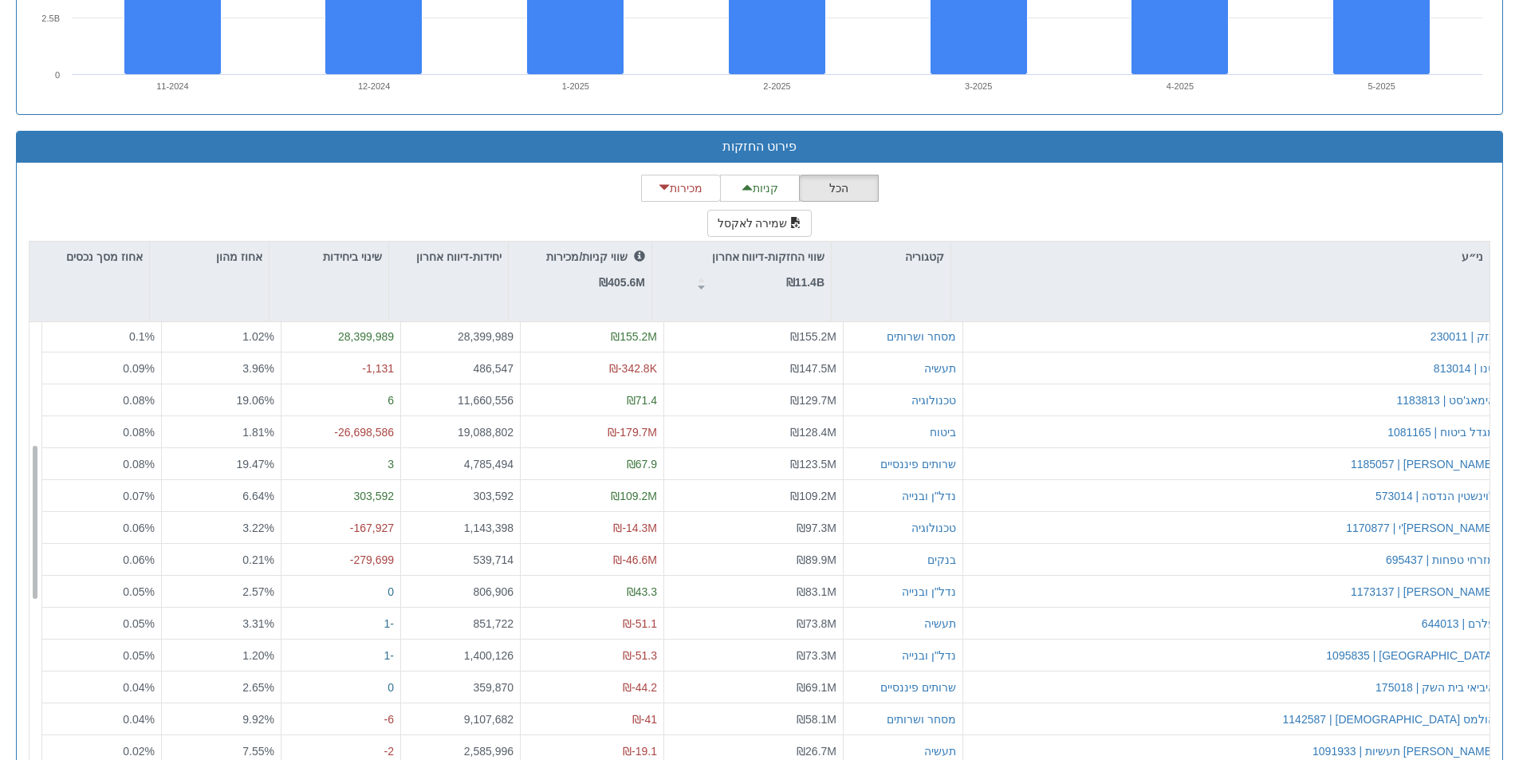
scroll to position [0, 0]
